Goal: Use online tool/utility: Utilize a website feature to perform a specific function

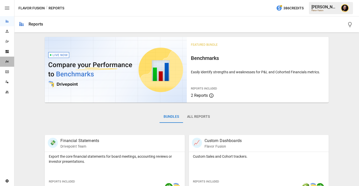
click at [6, 64] on div "Plans" at bounding box center [7, 62] width 14 height 10
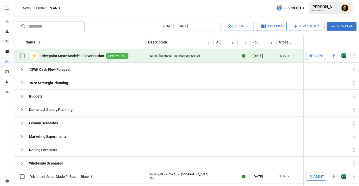
click at [316, 57] on span "Agent" at bounding box center [318, 56] width 10 height 6
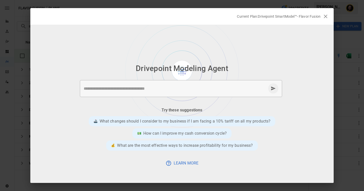
click at [137, 92] on div "* ​" at bounding box center [181, 88] width 202 height 17
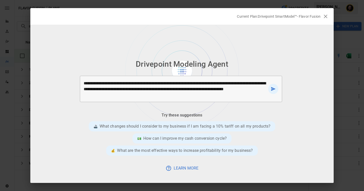
type textarea "**********"
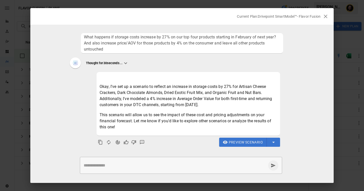
click at [108, 164] on textarea at bounding box center [175, 165] width 182 height 6
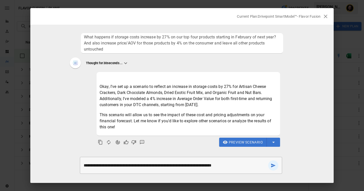
type textarea "**********"
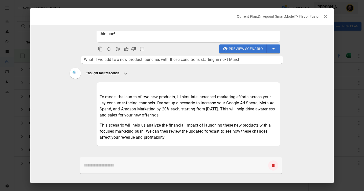
scroll to position [103, 0]
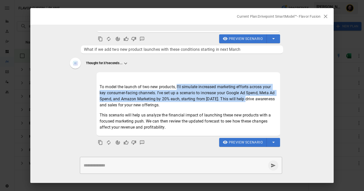
drag, startPoint x: 177, startPoint y: 88, endPoint x: 244, endPoint y: 99, distance: 67.4
click at [244, 99] on p "To model the launch of two new products, I'll simulate increased marketing effo…" at bounding box center [188, 96] width 177 height 24
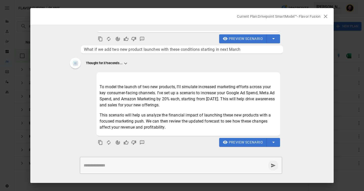
click at [202, 106] on p "To model the launch of two new products, I'll simulate increased marketing effo…" at bounding box center [188, 96] width 177 height 24
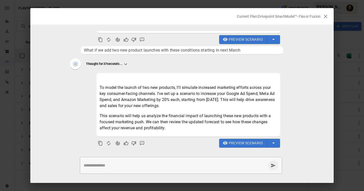
scroll to position [103, 0]
click at [247, 141] on span "Preview Scenario" at bounding box center [246, 143] width 34 height 6
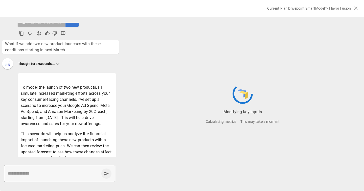
scroll to position [144, 0]
